Goal: Navigation & Orientation: Find specific page/section

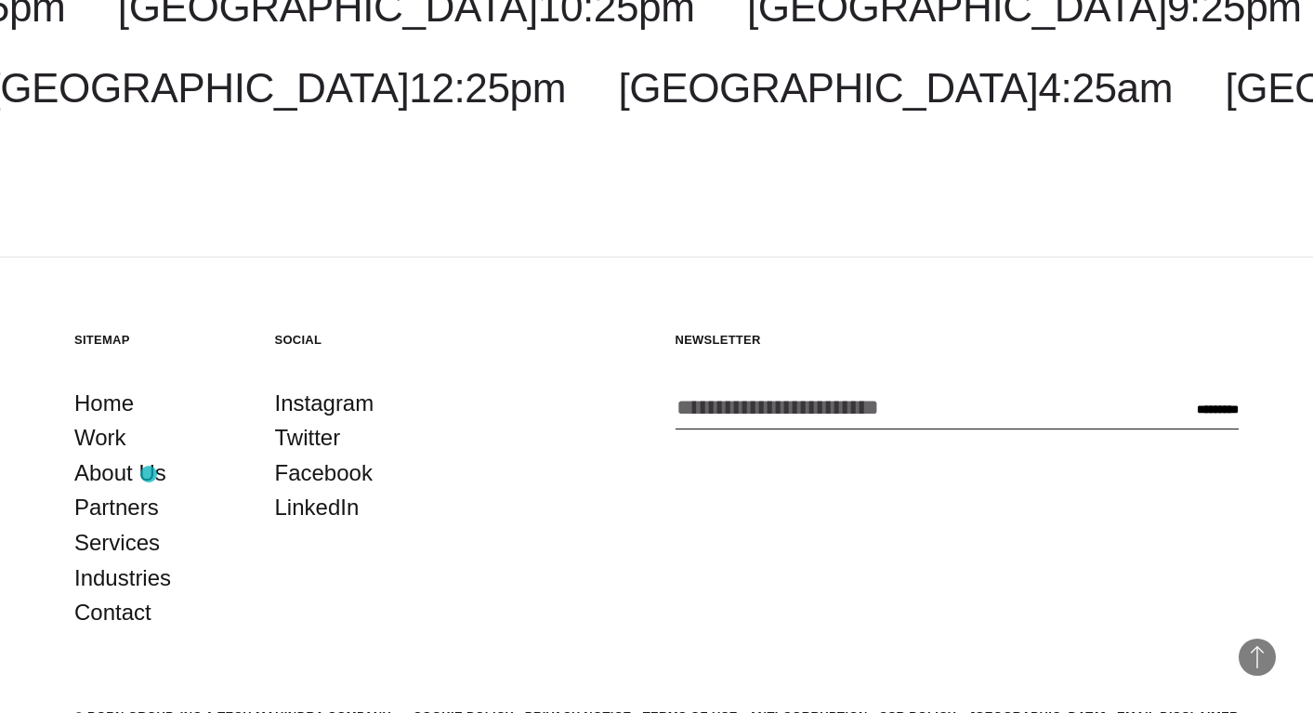
scroll to position [5077, 0]
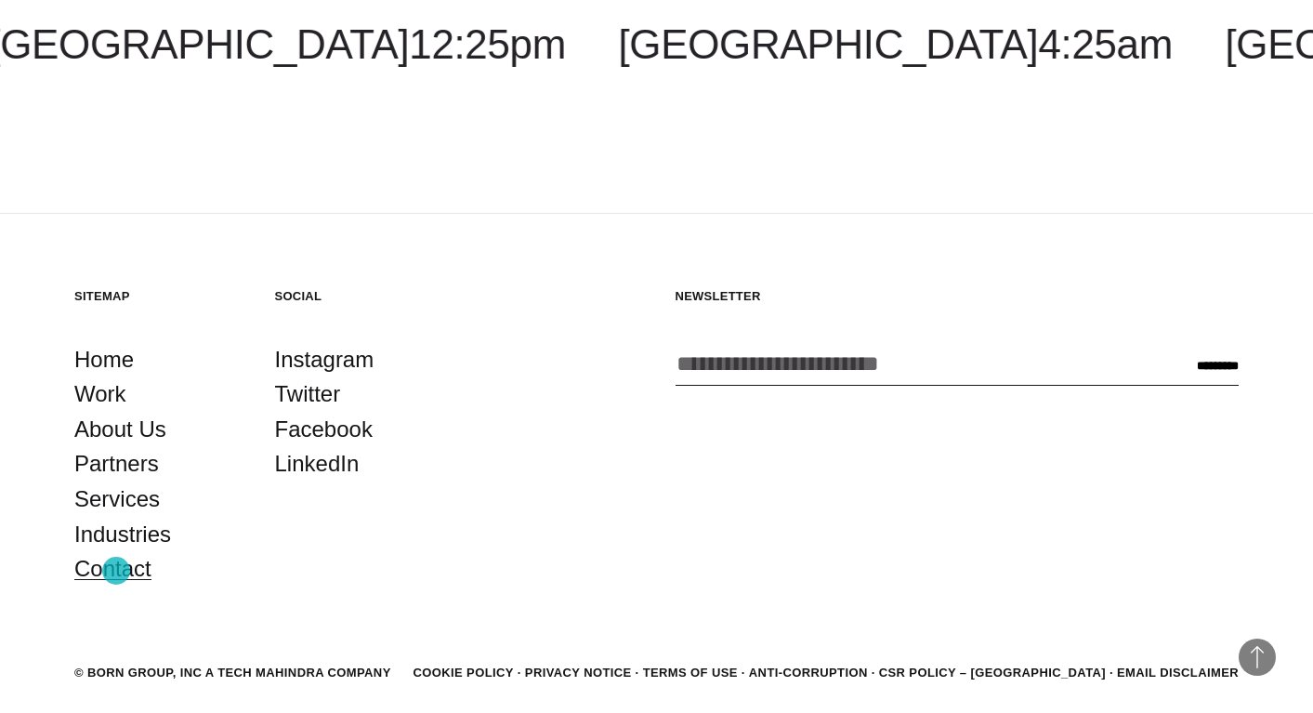
click at [116, 570] on link "Contact" at bounding box center [112, 568] width 77 height 35
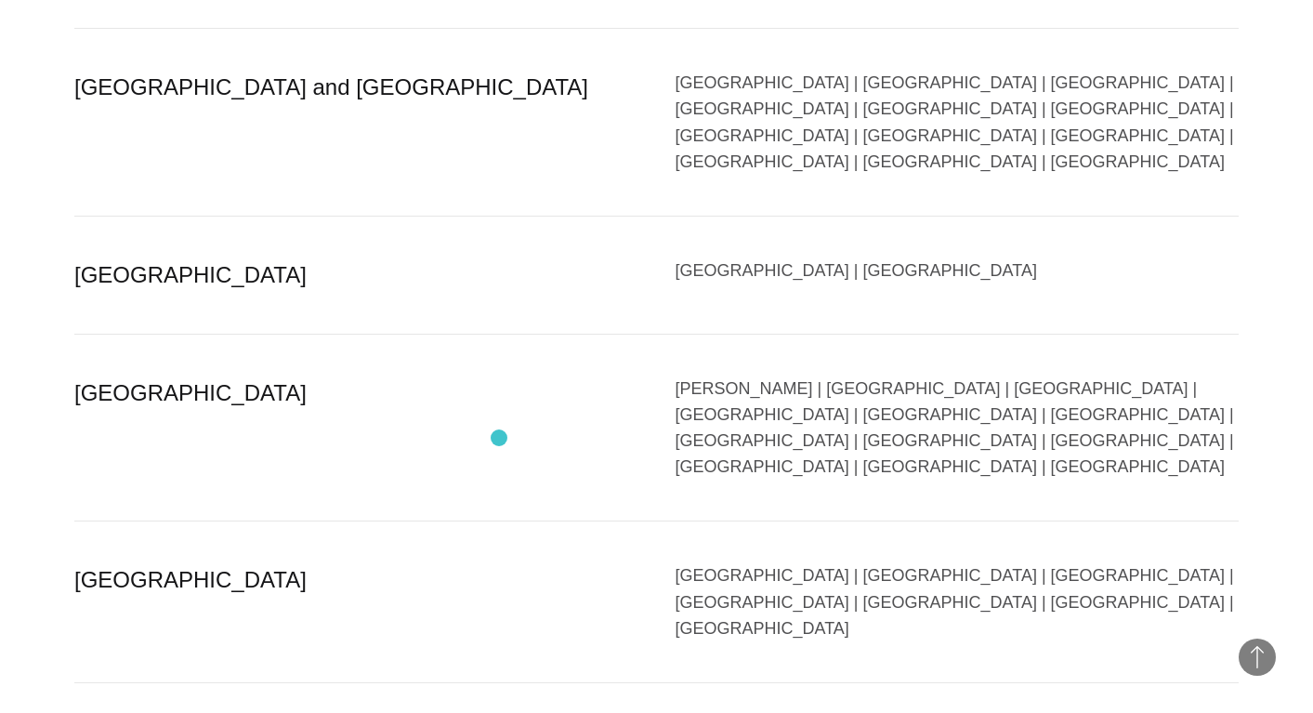
scroll to position [4484, 0]
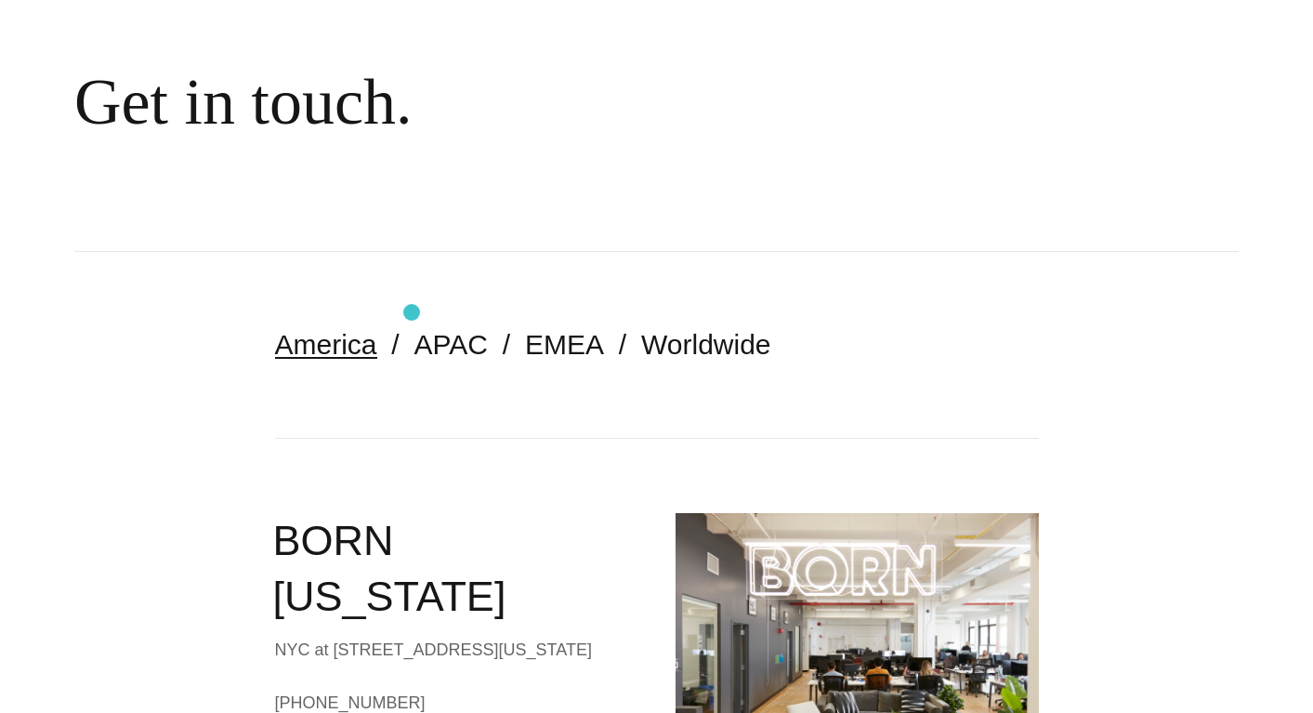
scroll to position [0, 0]
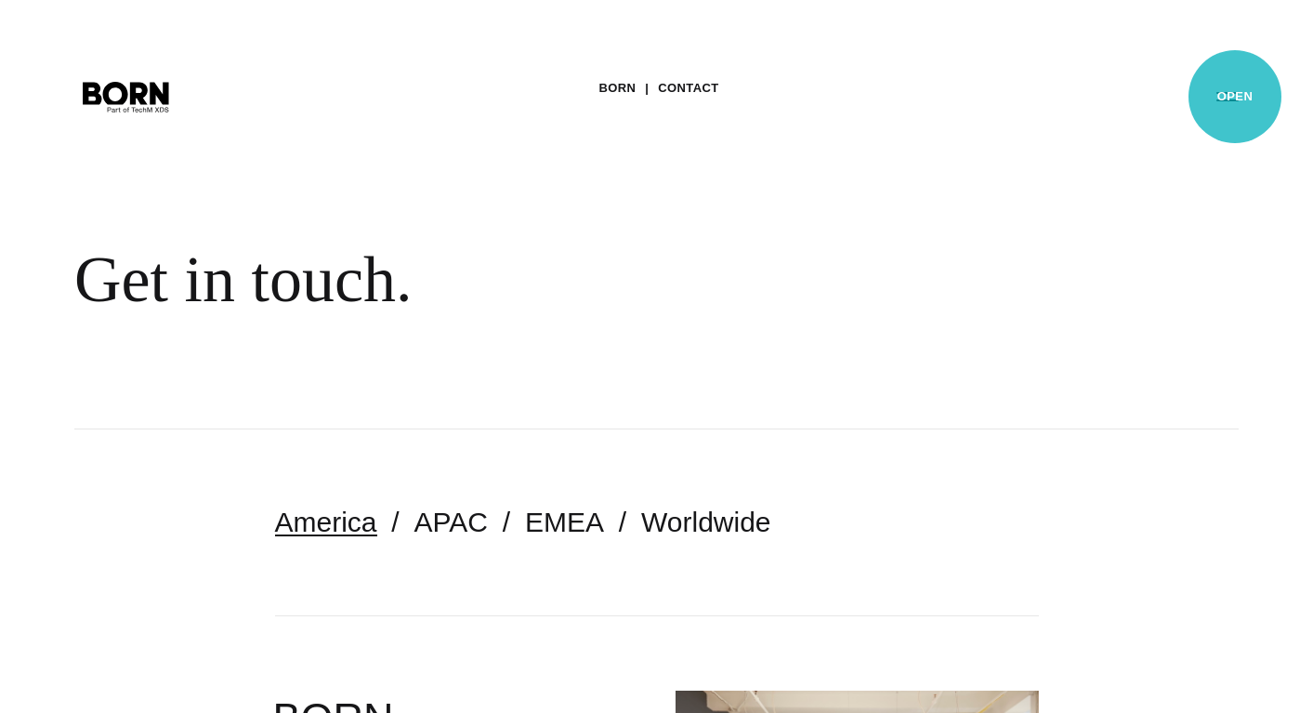
click at [1235, 97] on button "Primary Menu" at bounding box center [1227, 95] width 45 height 39
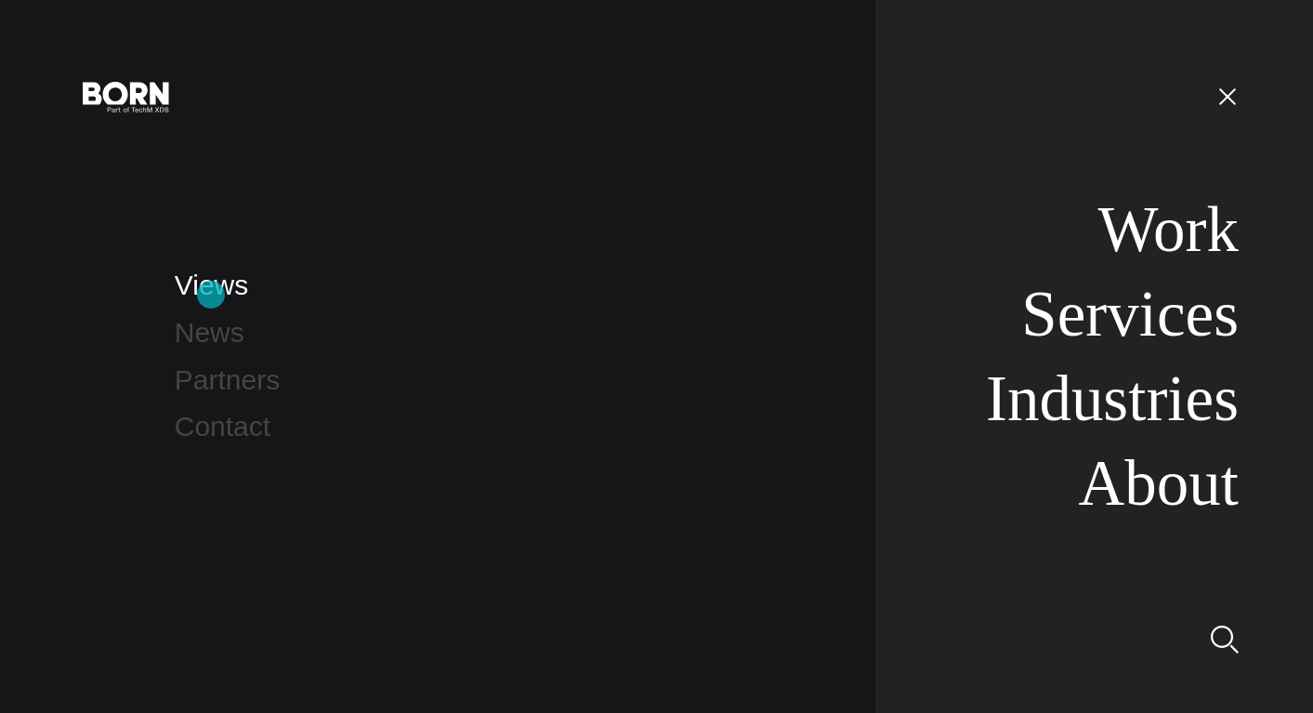
click at [211, 294] on link "Views" at bounding box center [211, 284] width 73 height 31
